Goal: Check status: Check status

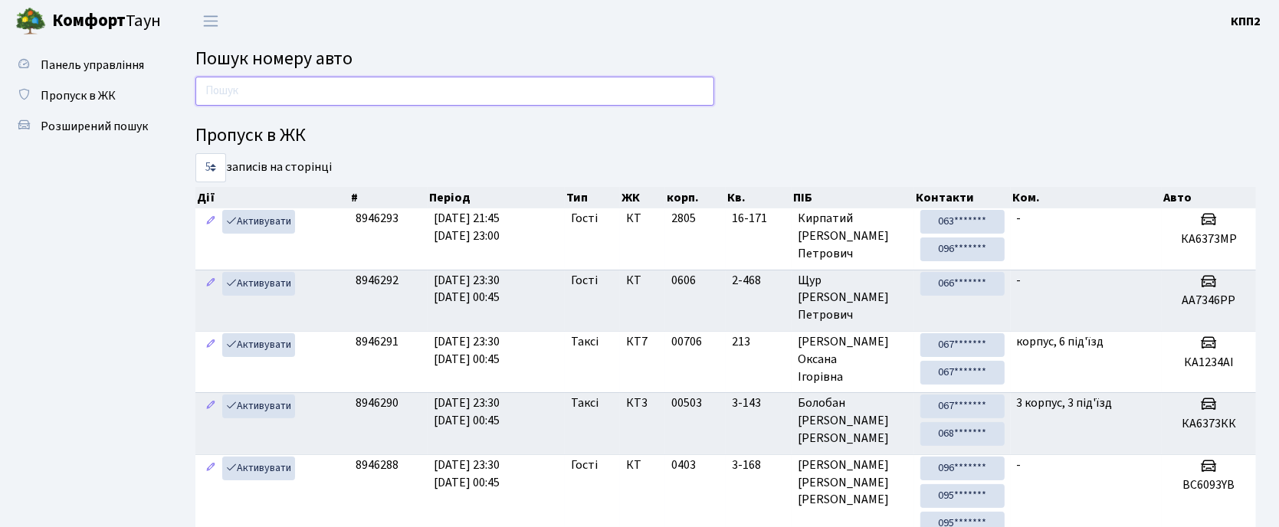
click at [261, 93] on input "text" at bounding box center [454, 91] width 519 height 29
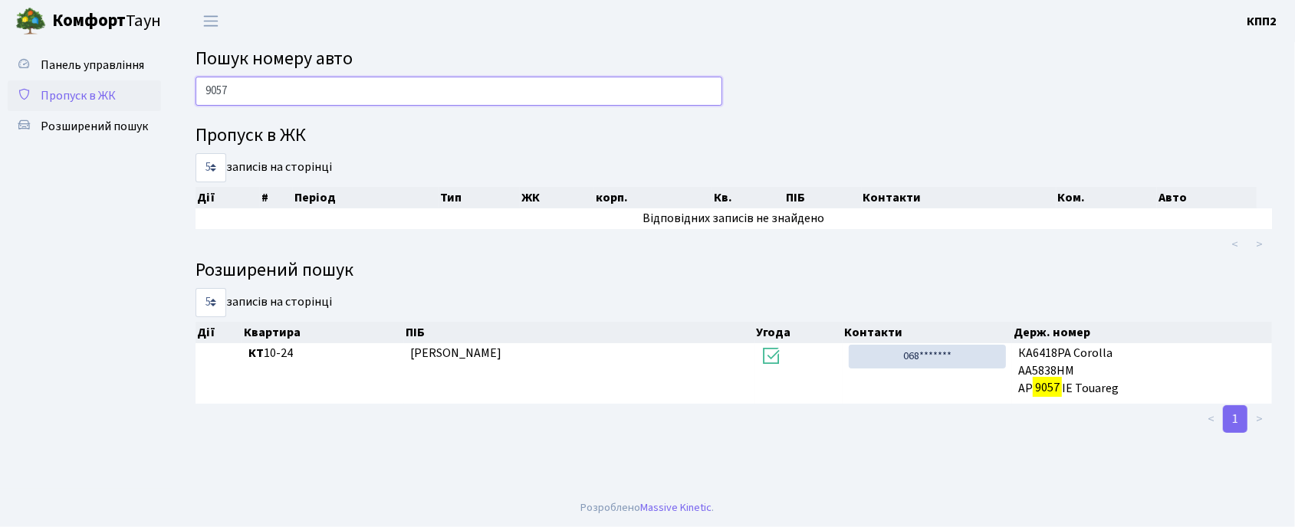
type input "9057"
click at [80, 92] on span "Пропуск в ЖК" at bounding box center [78, 95] width 75 height 17
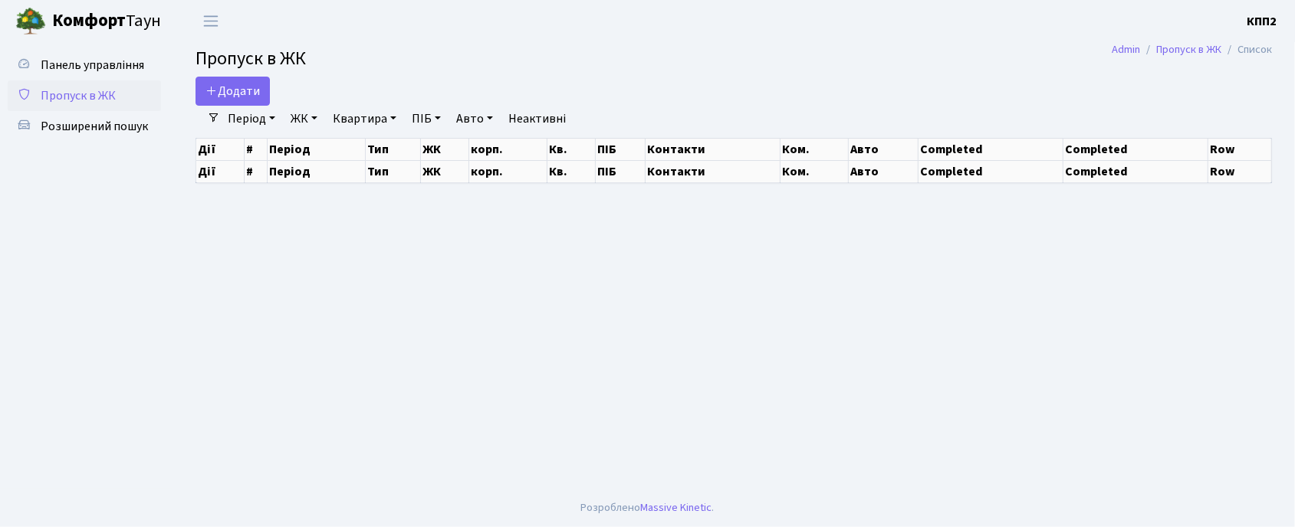
select select "25"
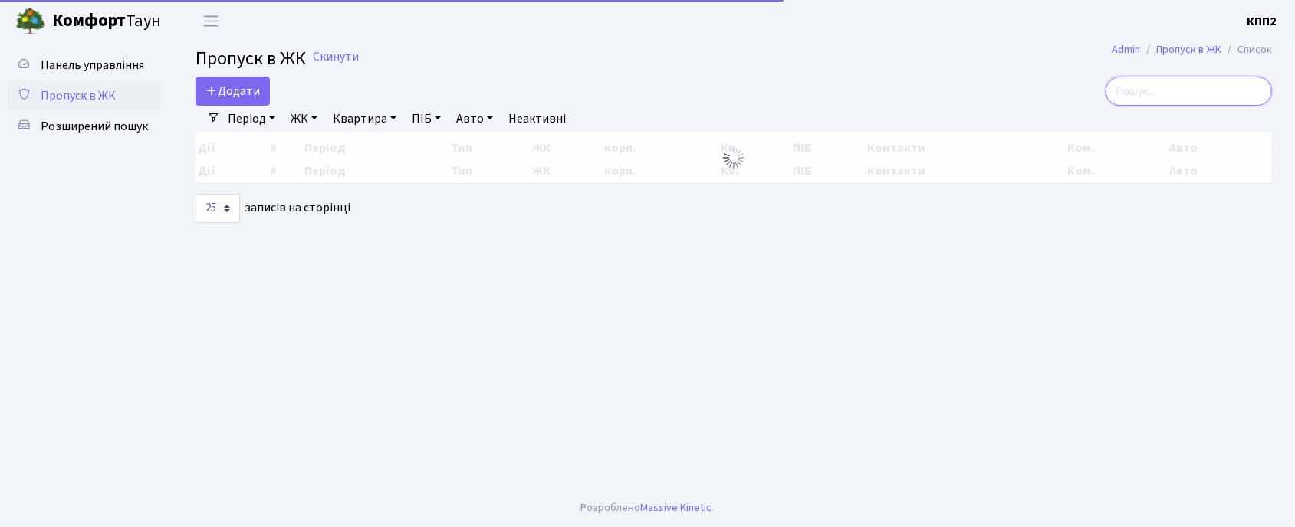
drag, startPoint x: 1142, startPoint y: 94, endPoint x: 1125, endPoint y: 129, distance: 39.1
click at [1142, 95] on input "search" at bounding box center [1188, 91] width 166 height 29
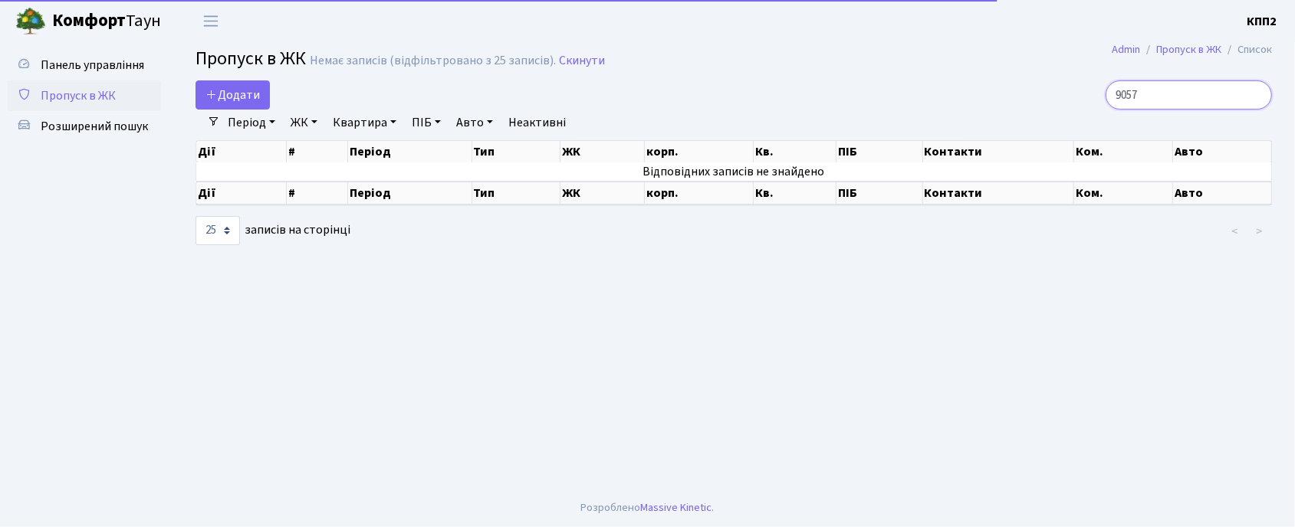
type input "9057"
click at [242, 132] on link "Період" at bounding box center [252, 123] width 60 height 26
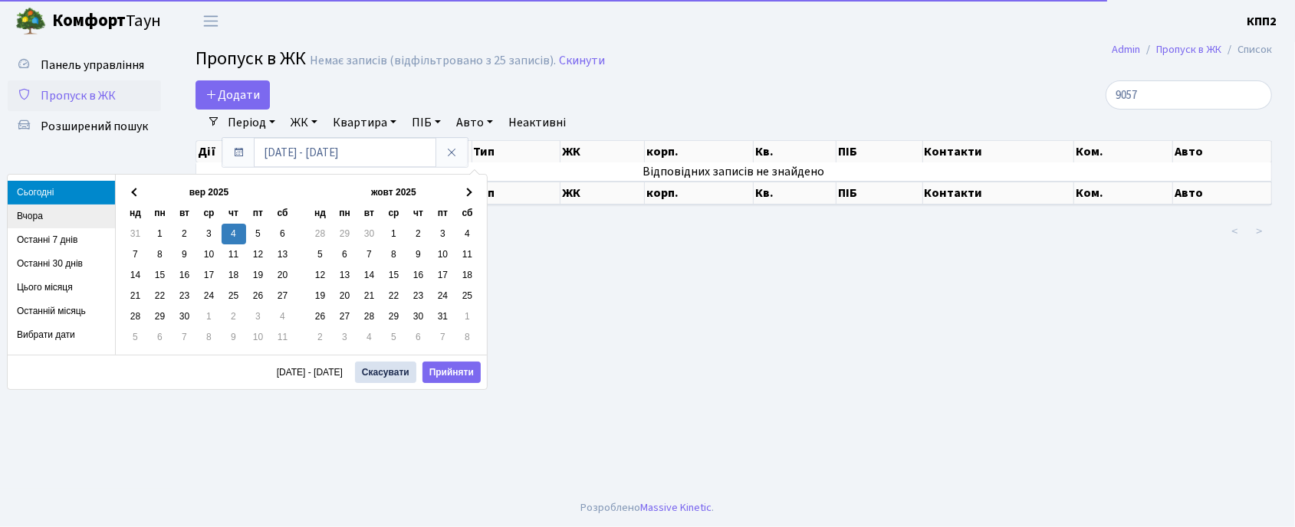
click at [37, 218] on li "Вчора" at bounding box center [61, 217] width 107 height 24
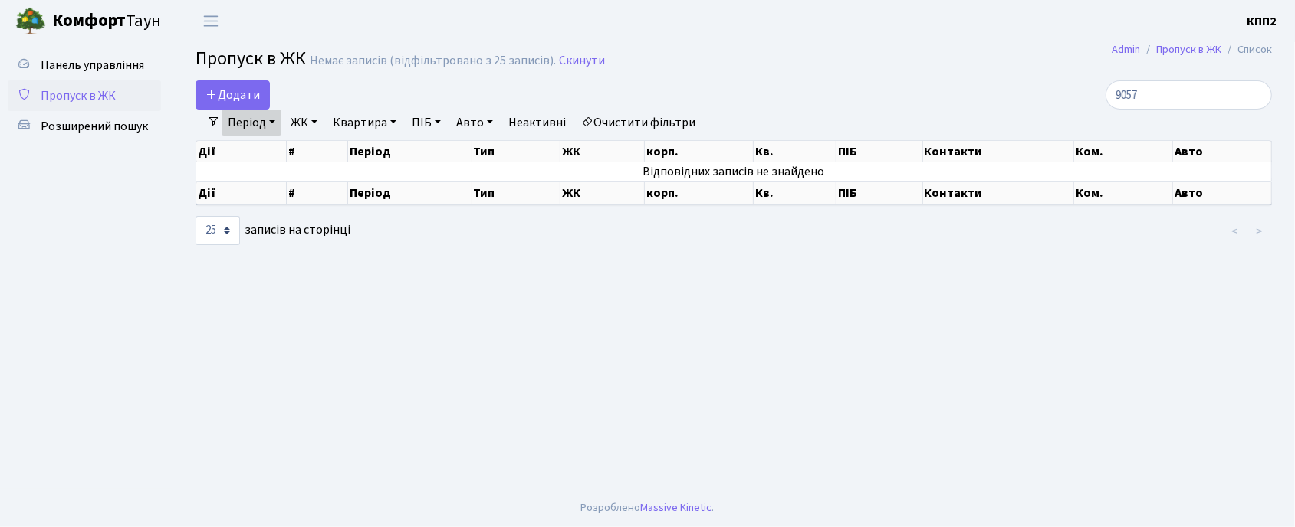
click at [255, 129] on link "Період" at bounding box center [252, 123] width 60 height 26
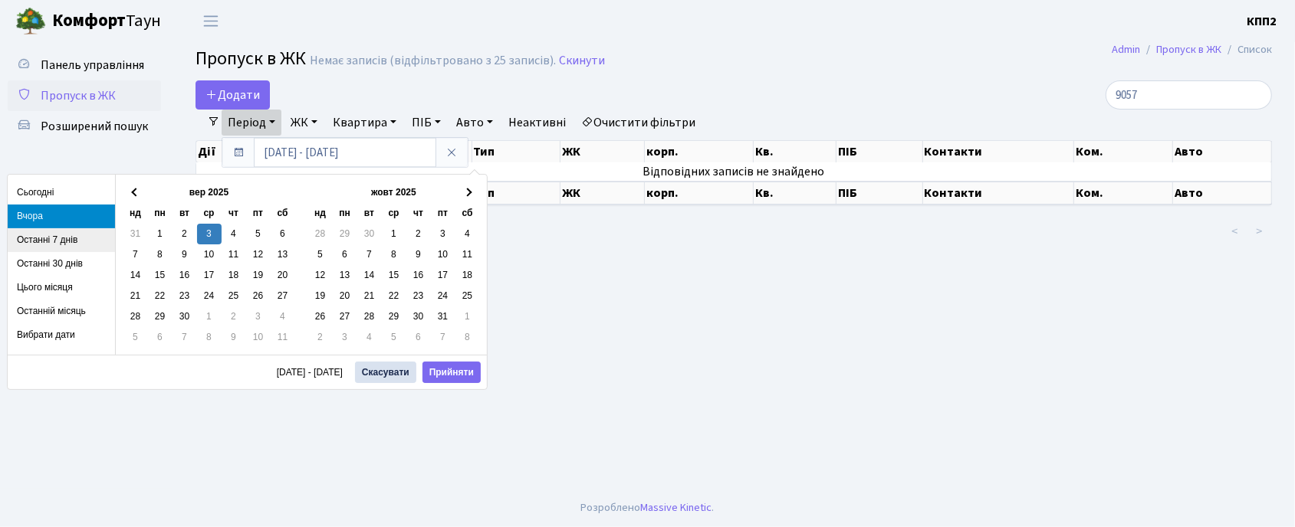
click at [37, 237] on li "Останні 7 днів" at bounding box center [61, 240] width 107 height 24
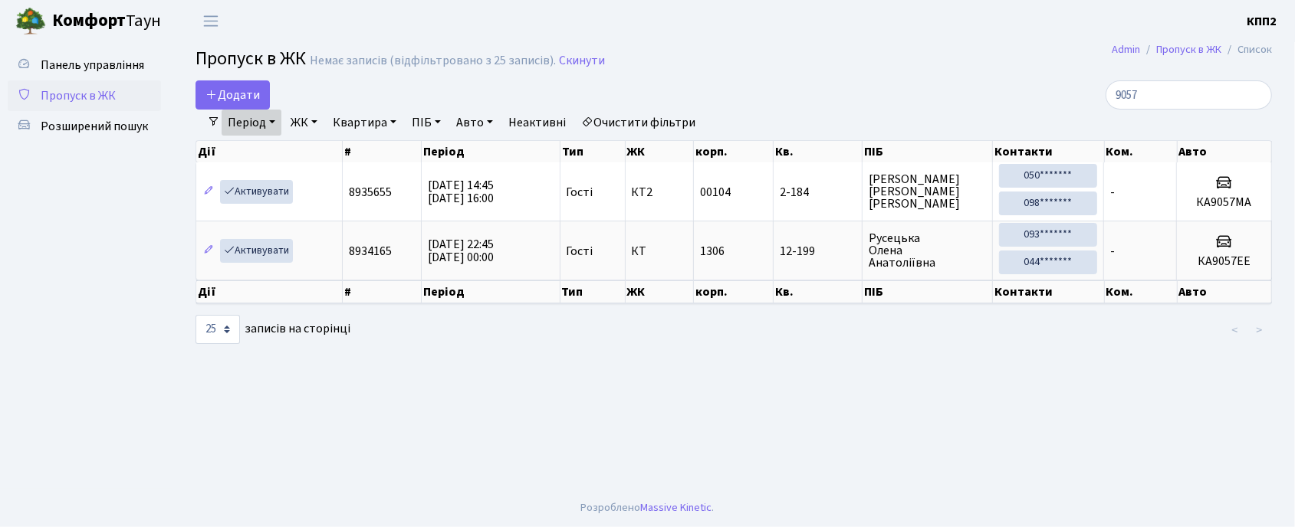
click at [256, 133] on link "Період" at bounding box center [252, 123] width 60 height 26
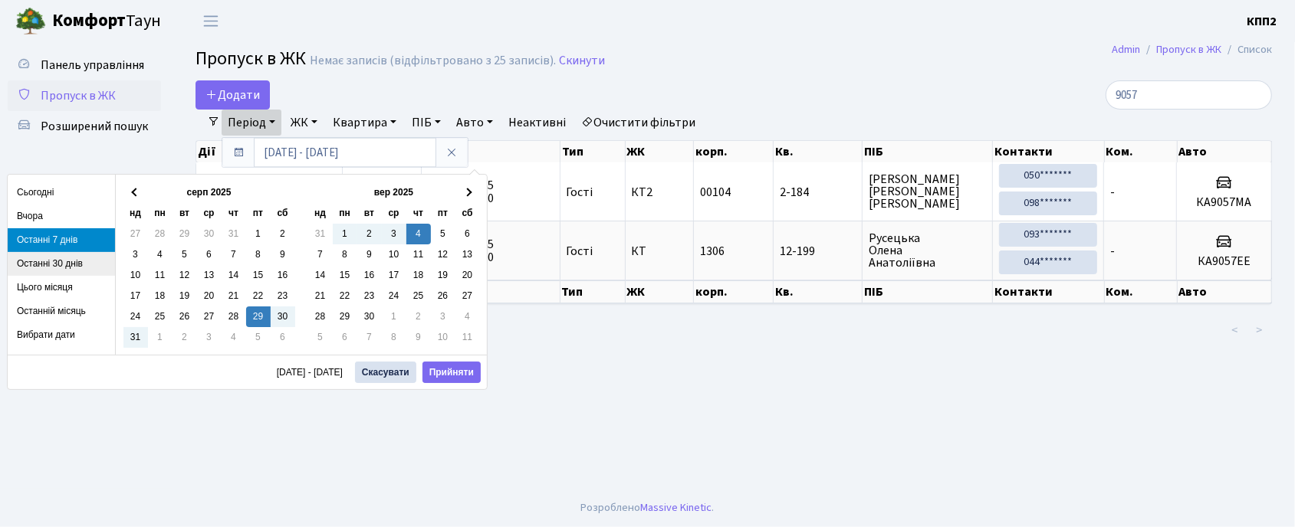
click at [54, 268] on li "Останні 30 днів" at bounding box center [61, 264] width 107 height 24
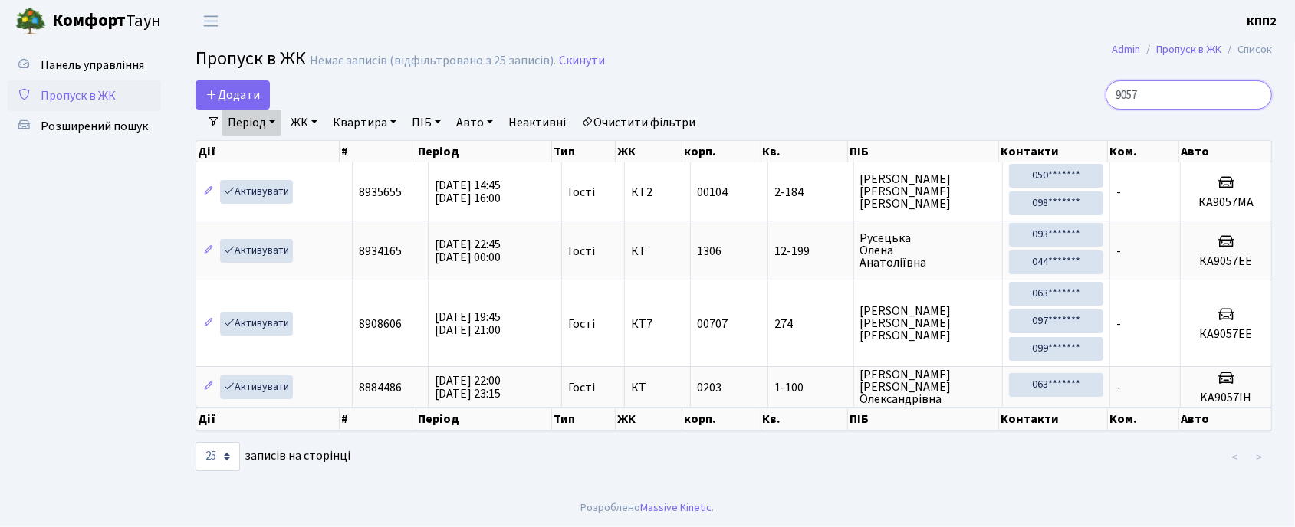
click at [1196, 94] on input "9057" at bounding box center [1188, 94] width 166 height 29
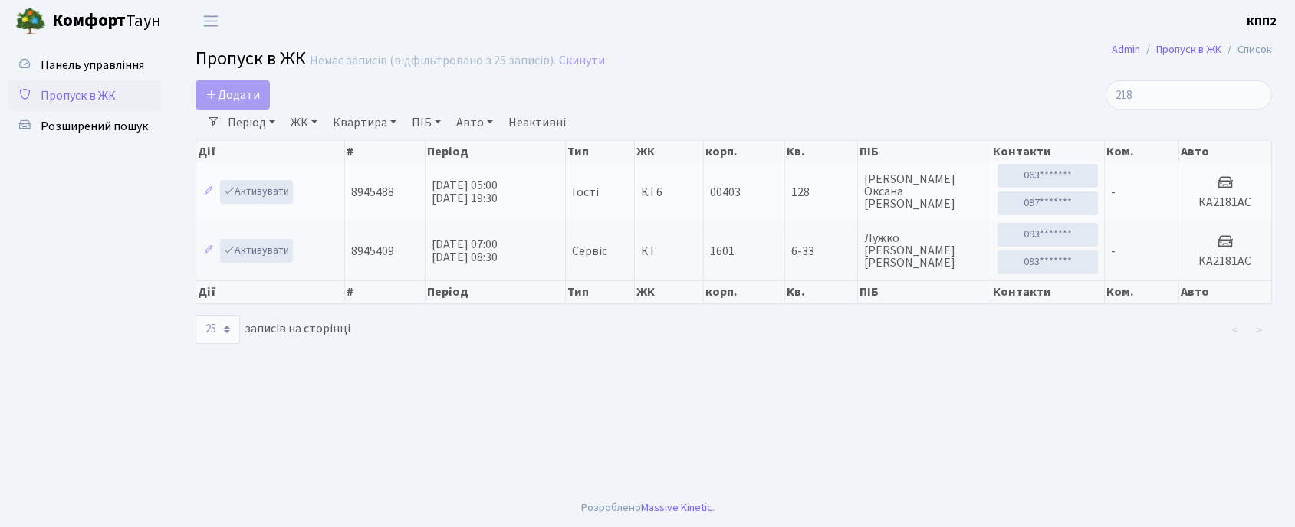
select select "25"
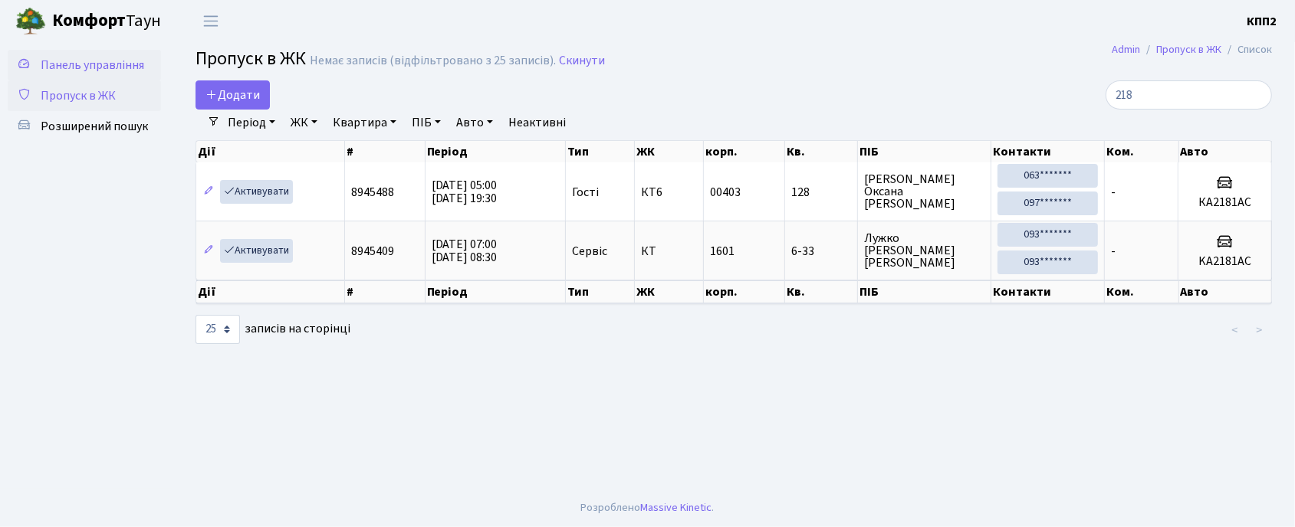
click at [64, 74] on link "Панель управління" at bounding box center [84, 65] width 153 height 31
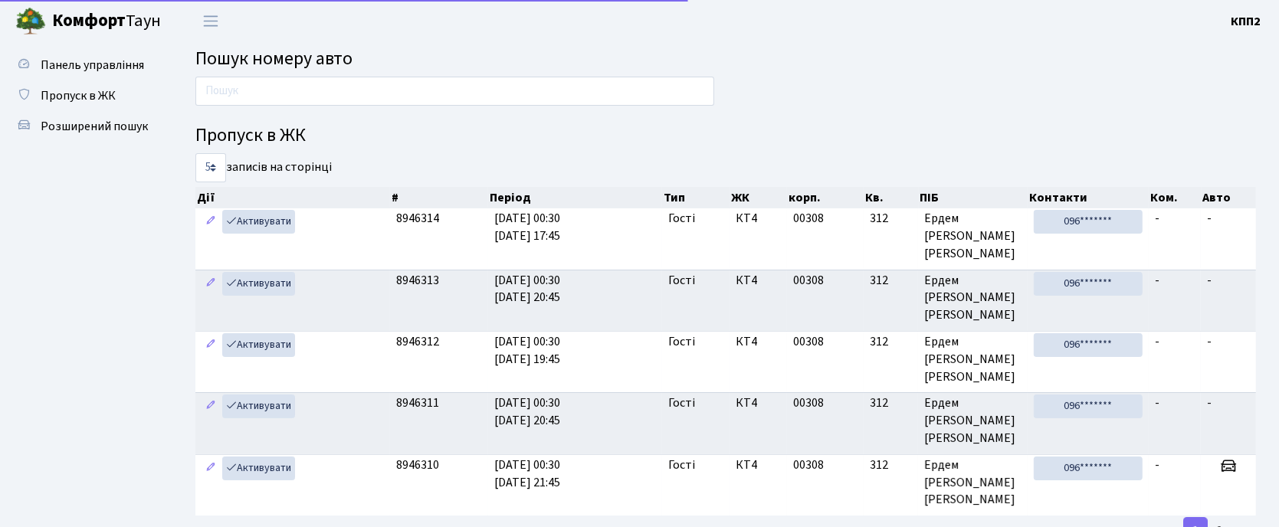
click at [328, 87] on input "text" at bounding box center [454, 91] width 519 height 29
type input "8789"
